Goal: Task Accomplishment & Management: Use online tool/utility

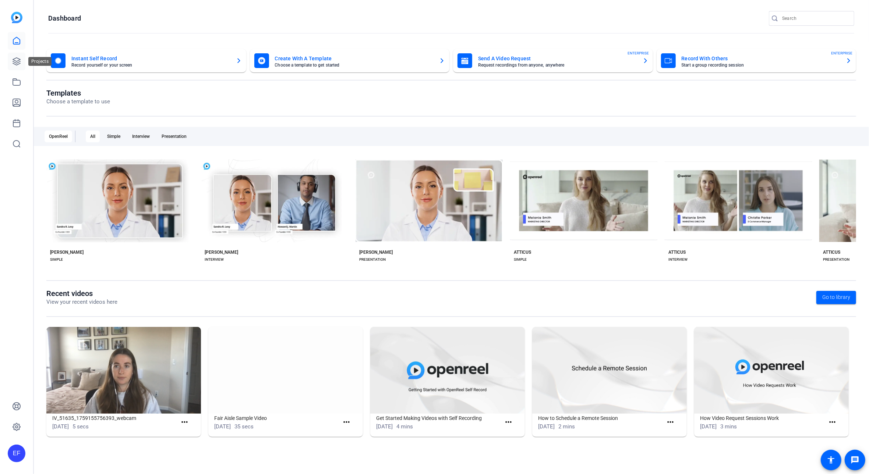
click at [22, 64] on link at bounding box center [17, 62] width 18 height 18
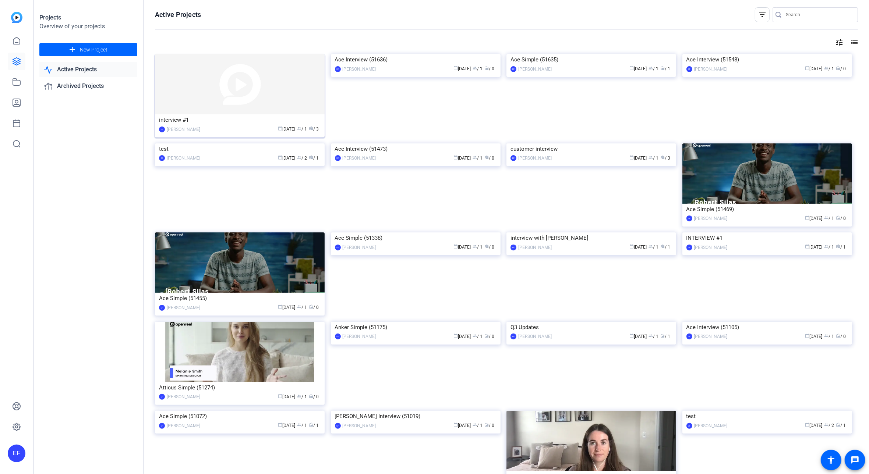
click at [212, 120] on div "interview #1" at bounding box center [240, 119] width 162 height 11
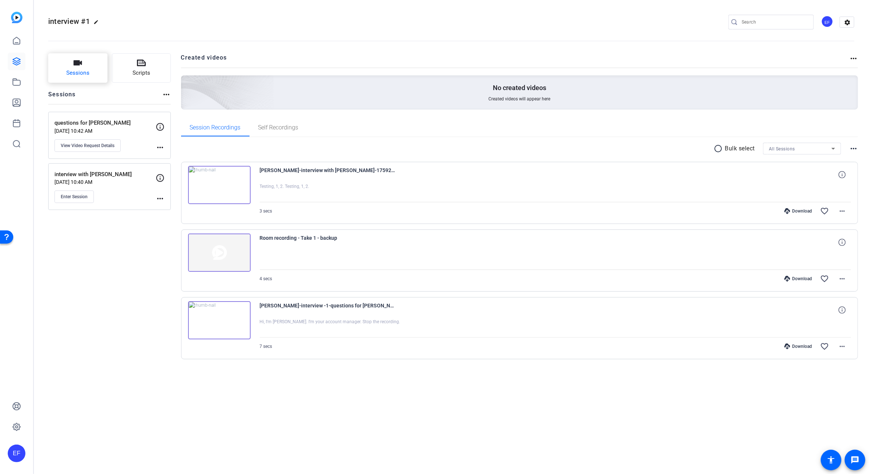
click at [88, 74] on span "Sessions" at bounding box center [77, 73] width 23 height 8
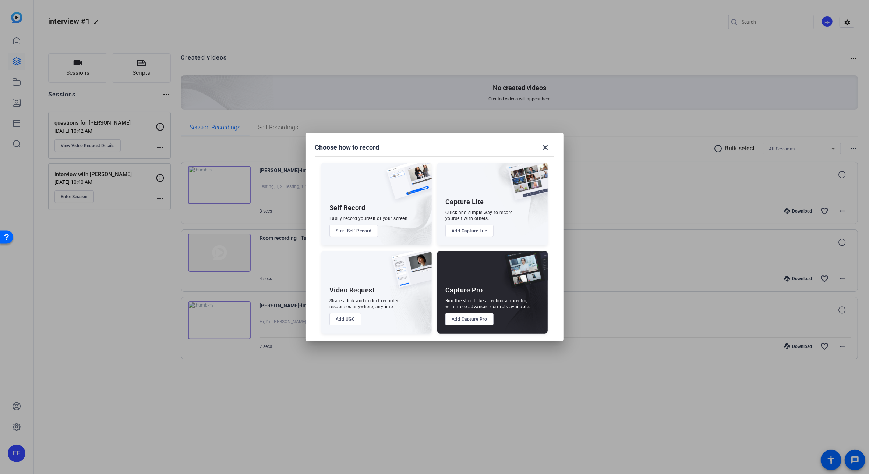
click at [473, 320] on button "Add Capture Pro" at bounding box center [469, 319] width 48 height 13
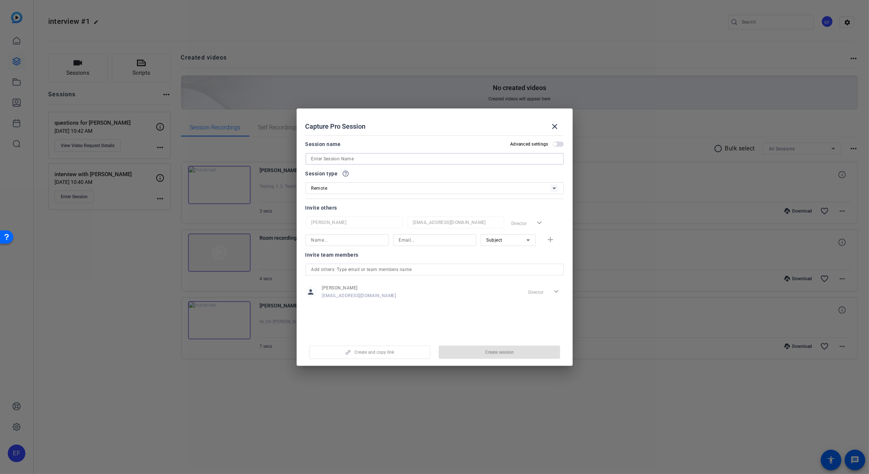
click at [400, 157] on input at bounding box center [434, 159] width 247 height 9
type input "PRO TEST"
click at [500, 354] on span "Create session" at bounding box center [499, 353] width 29 height 6
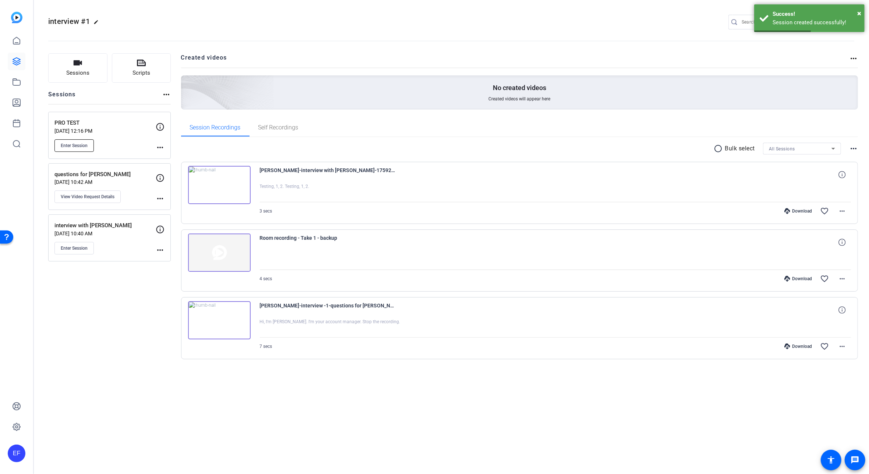
click at [84, 144] on span "Enter Session" at bounding box center [74, 146] width 27 height 6
click at [69, 145] on span "Enter Session" at bounding box center [74, 146] width 27 height 6
